Goal: Task Accomplishment & Management: Manage account settings

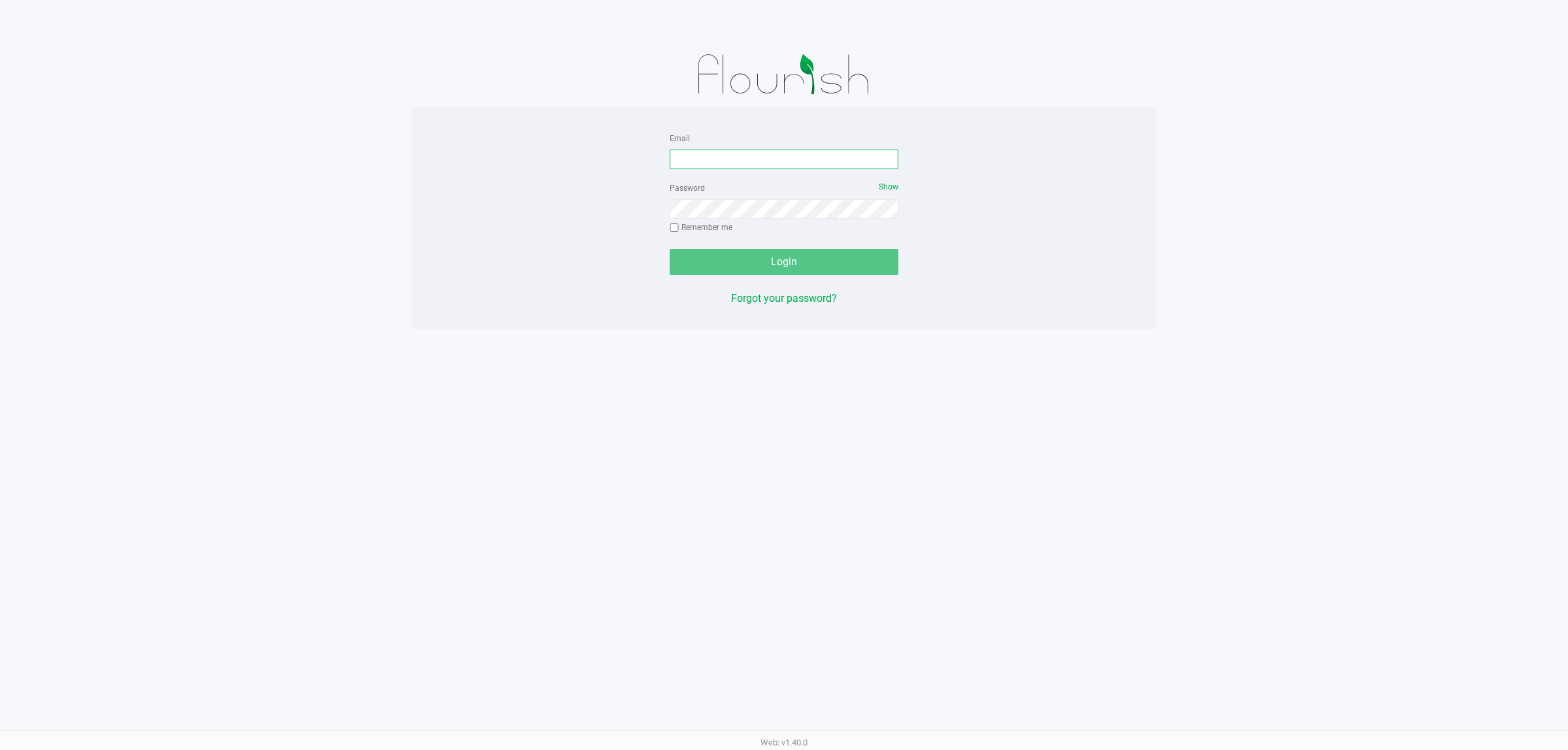
click at [710, 155] on input "Email" at bounding box center [783, 159] width 228 height 20
type input "[EMAIL_ADDRESS][DOMAIN_NAME]"
click at [669, 249] on button "Login" at bounding box center [783, 262] width 228 height 26
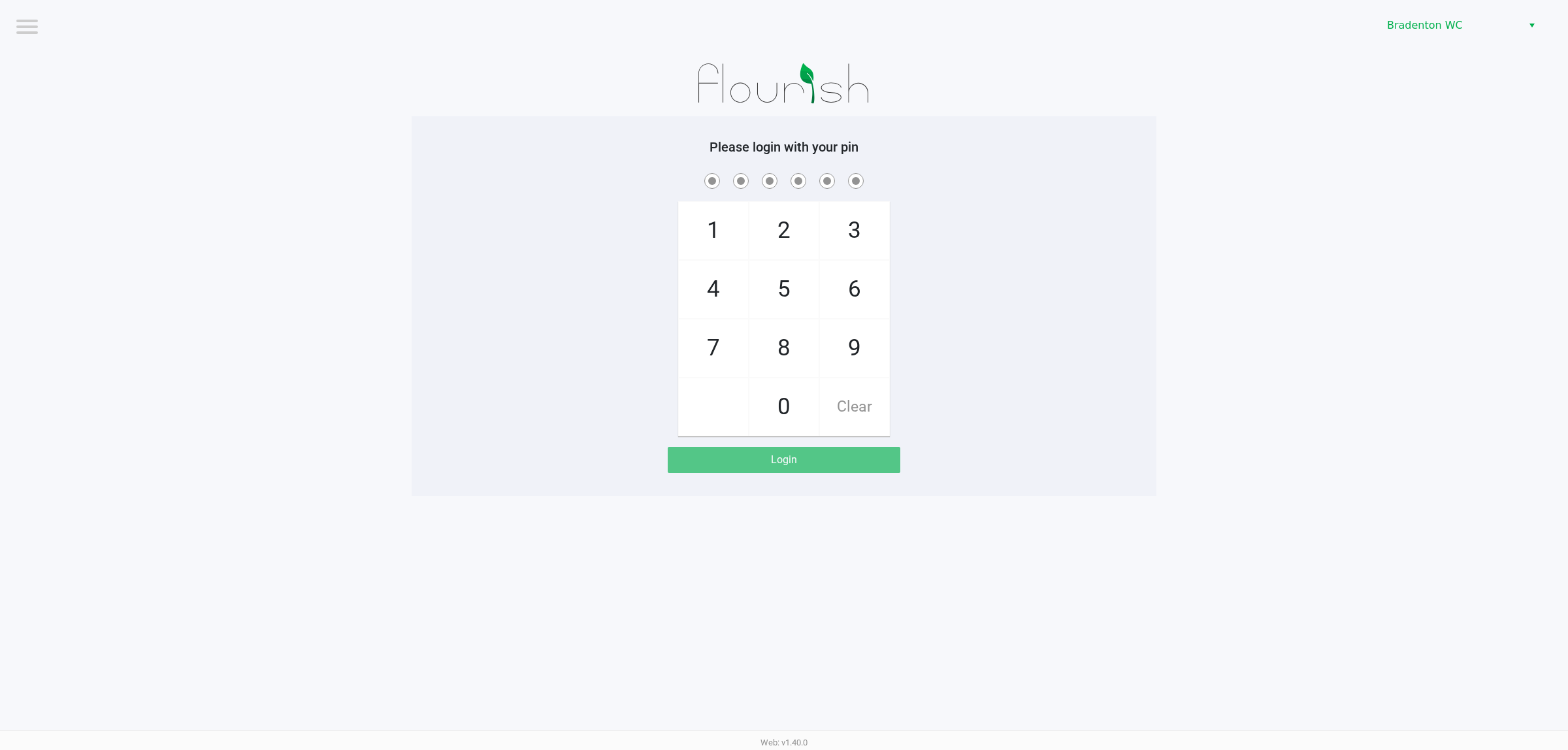
click at [61, 255] on app-pos-login-wrapper "Logout Bradenton WC Please login with your pin 1 4 7 2 5 8 0 3 6 9 Clear Login" at bounding box center [784, 247] width 1568 height 496
click at [1416, 12] on div "Bradenton WC" at bounding box center [1181, 25] width 775 height 51
click at [1416, 21] on span "Bradenton WC" at bounding box center [1450, 25] width 127 height 16
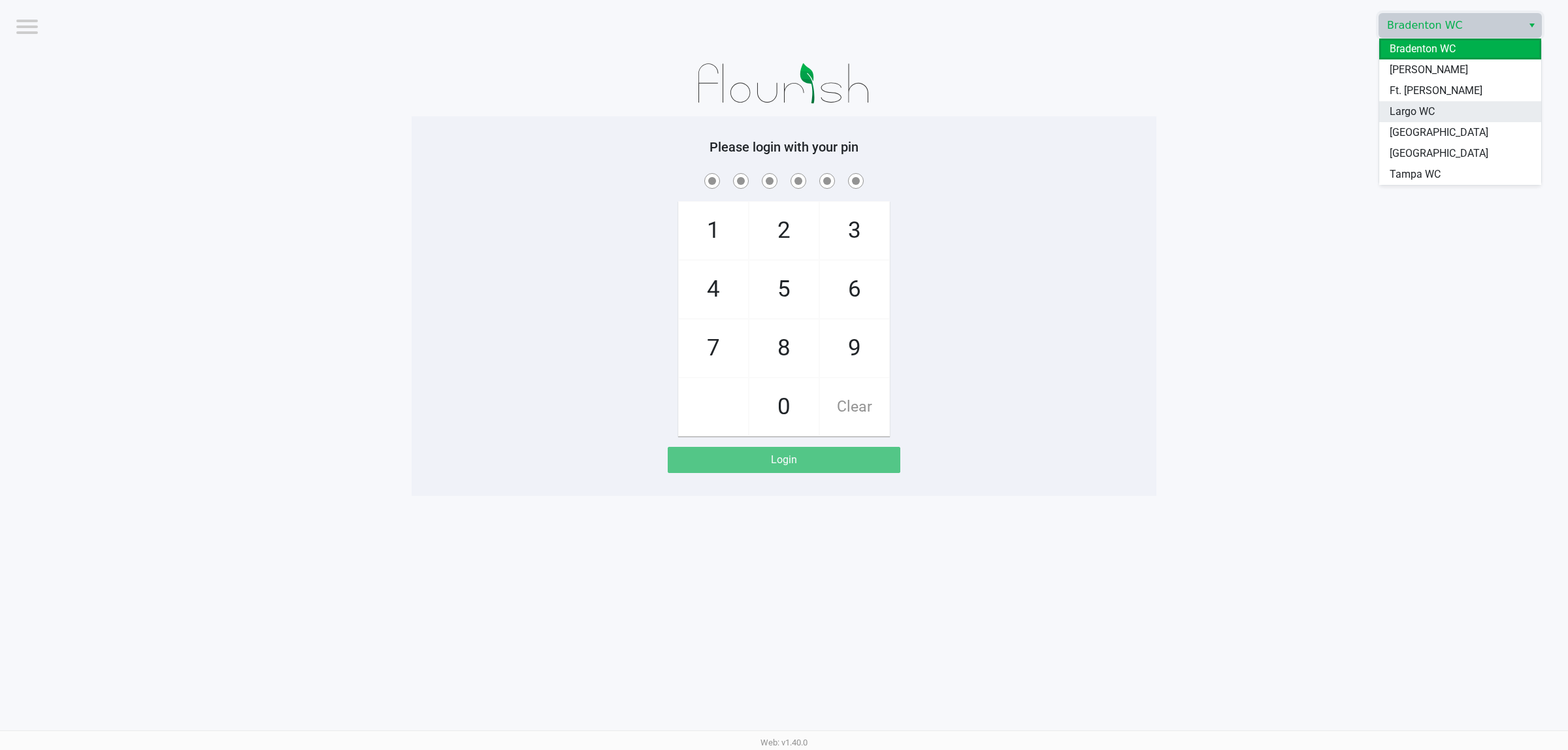
click at [1415, 110] on span "Largo WC" at bounding box center [1412, 111] width 45 height 16
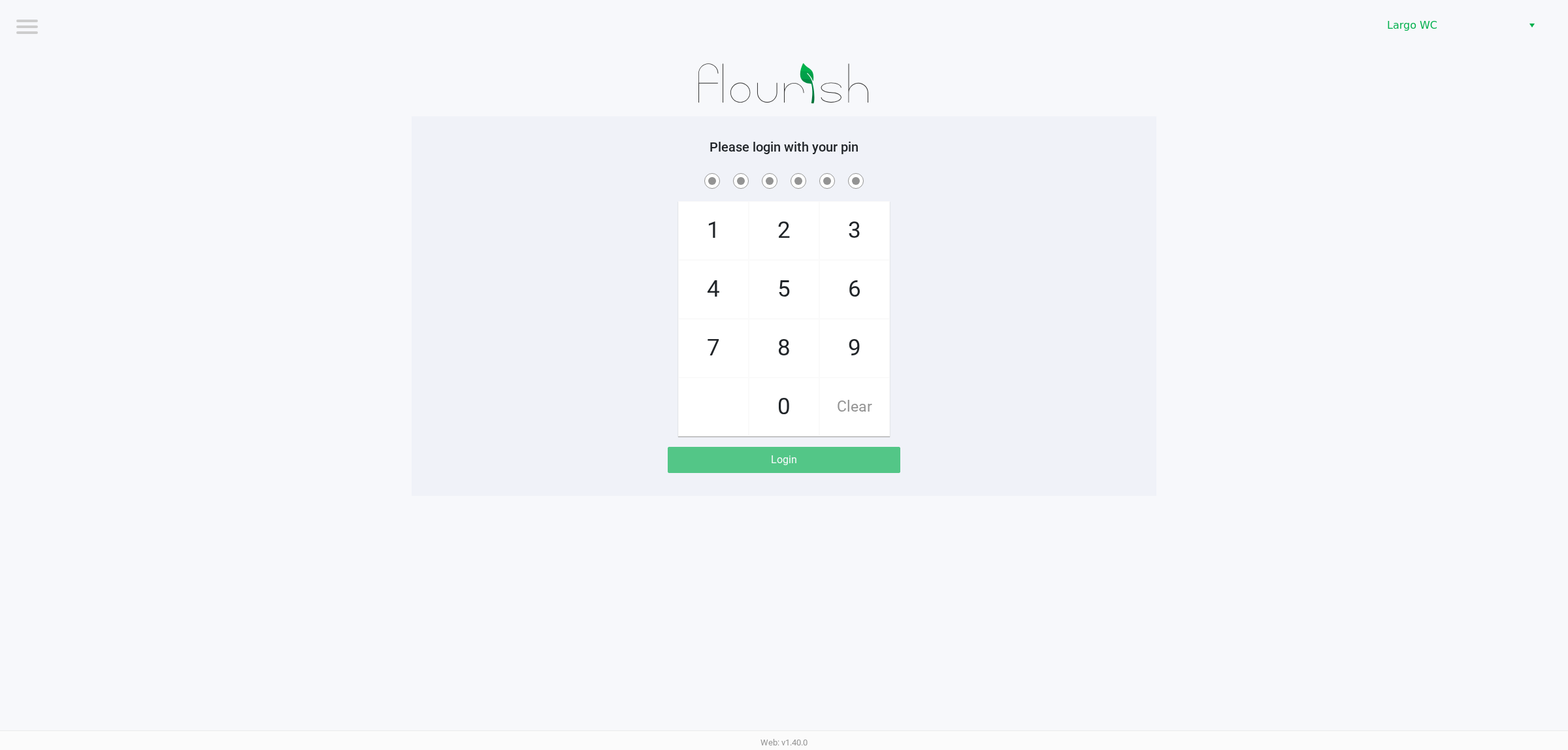
click at [1246, 214] on app-pos-login-wrapper "Logout Largo WC Please login with your pin 1 4 7 2 5 8 0 3 6 9 Clear Login" at bounding box center [784, 247] width 1568 height 496
click at [243, 612] on div "Logout Largo WC Please login with your pin 1 4 7 2 5 8 0 3 6 9 Clear Login Web:…" at bounding box center [784, 375] width 1568 height 750
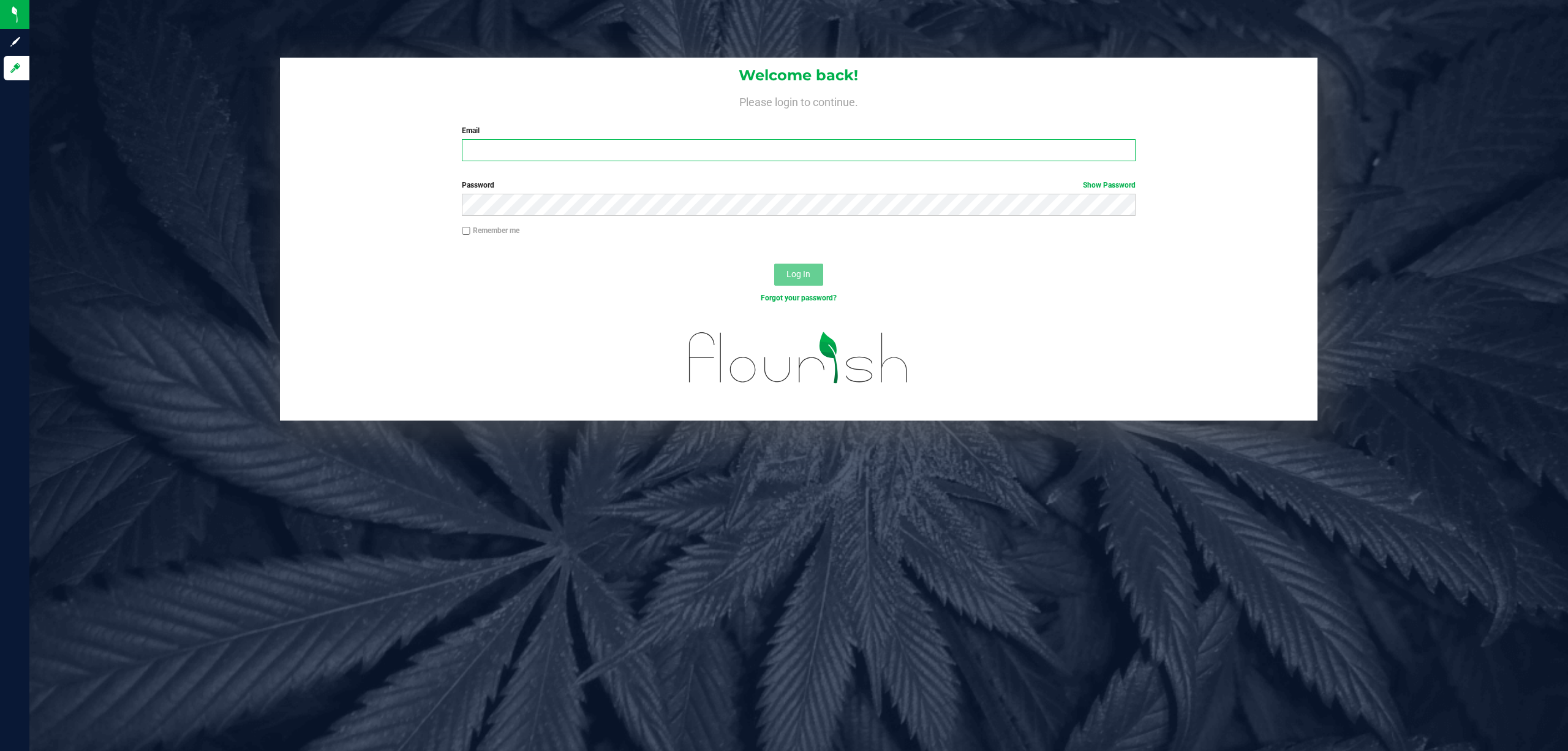
click at [495, 156] on input "Email" at bounding box center [798, 150] width 674 height 22
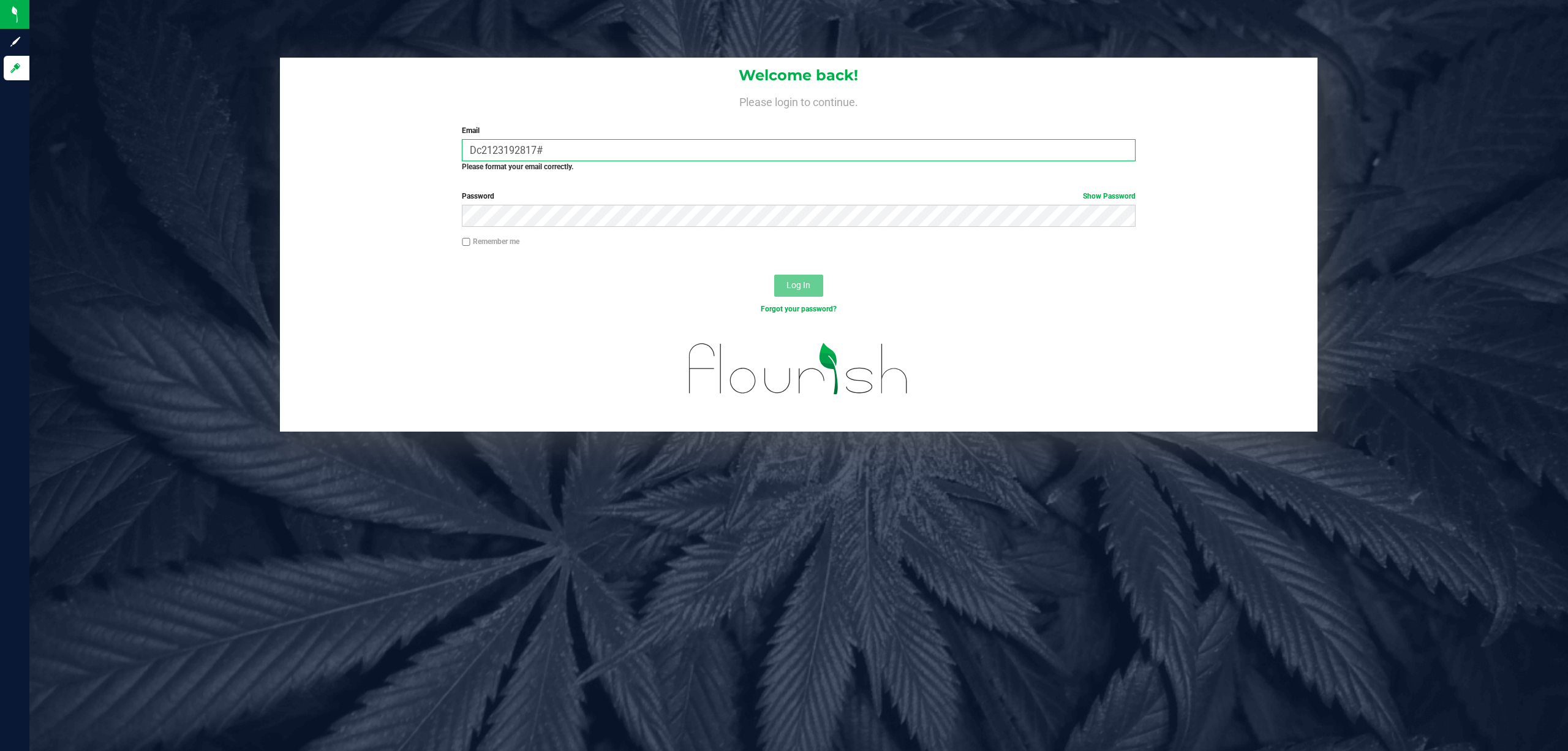
type input "Dc2123192817##"
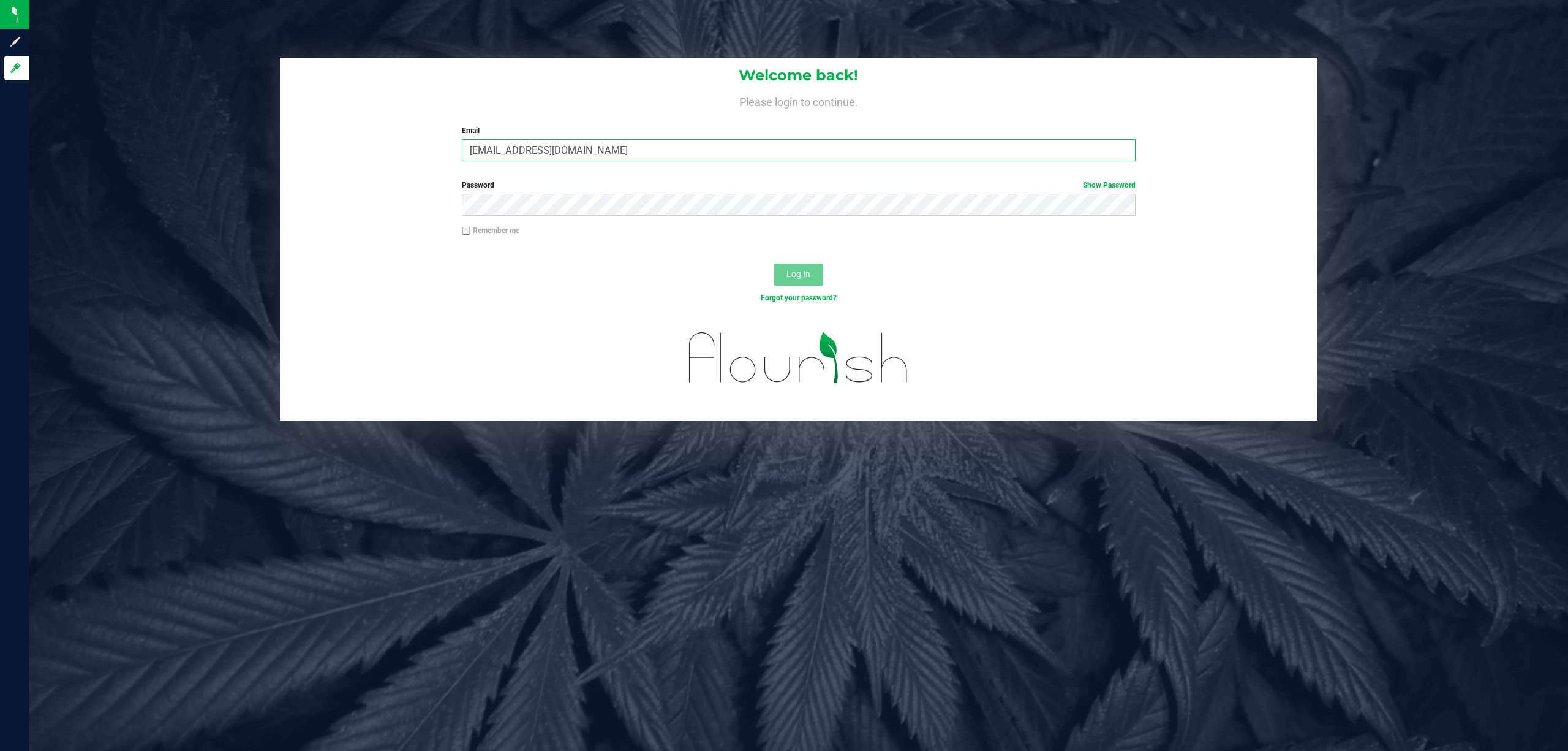
type input "[EMAIL_ADDRESS][DOMAIN_NAME]"
click at [774, 263] on button "Log In" at bounding box center [799, 274] width 49 height 22
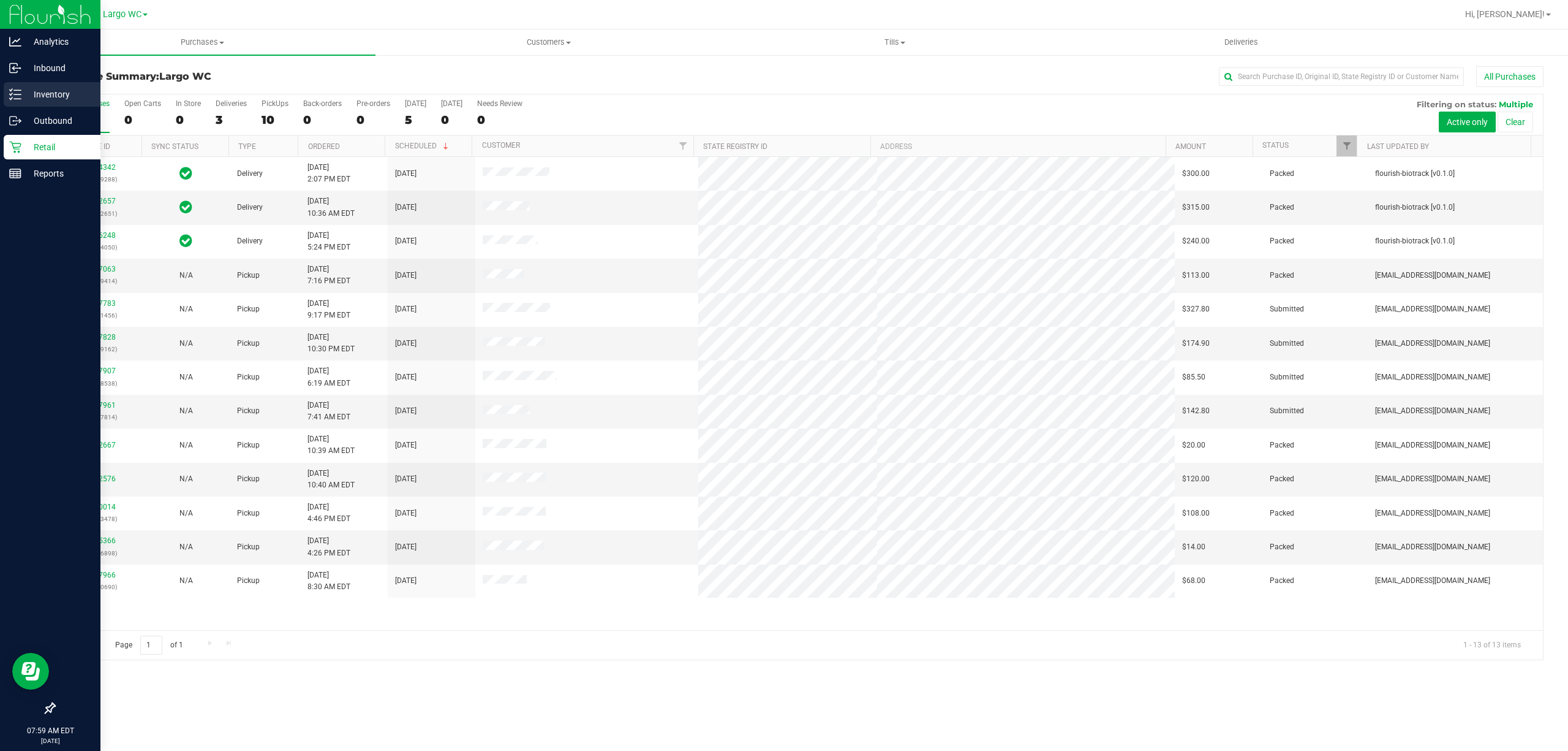
click at [4, 90] on div "Inventory" at bounding box center [52, 94] width 97 height 24
